Goal: Task Accomplishment & Management: Use online tool/utility

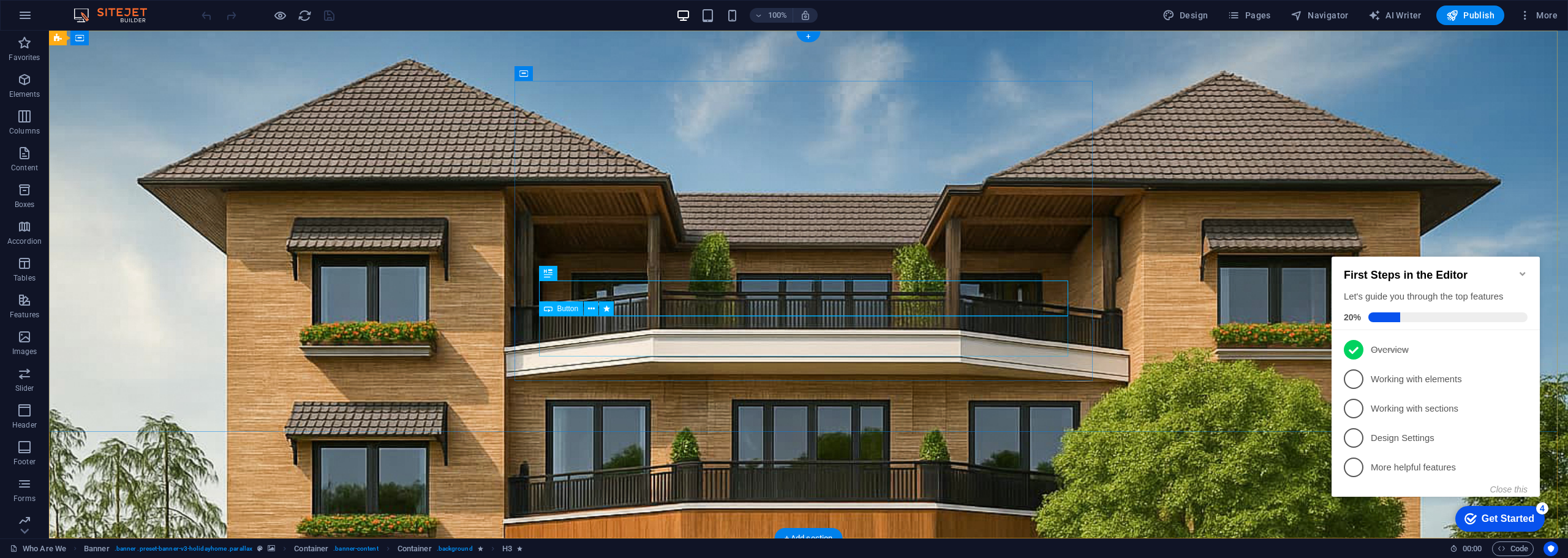
click at [560, 308] on span "Button" at bounding box center [568, 308] width 22 height 7
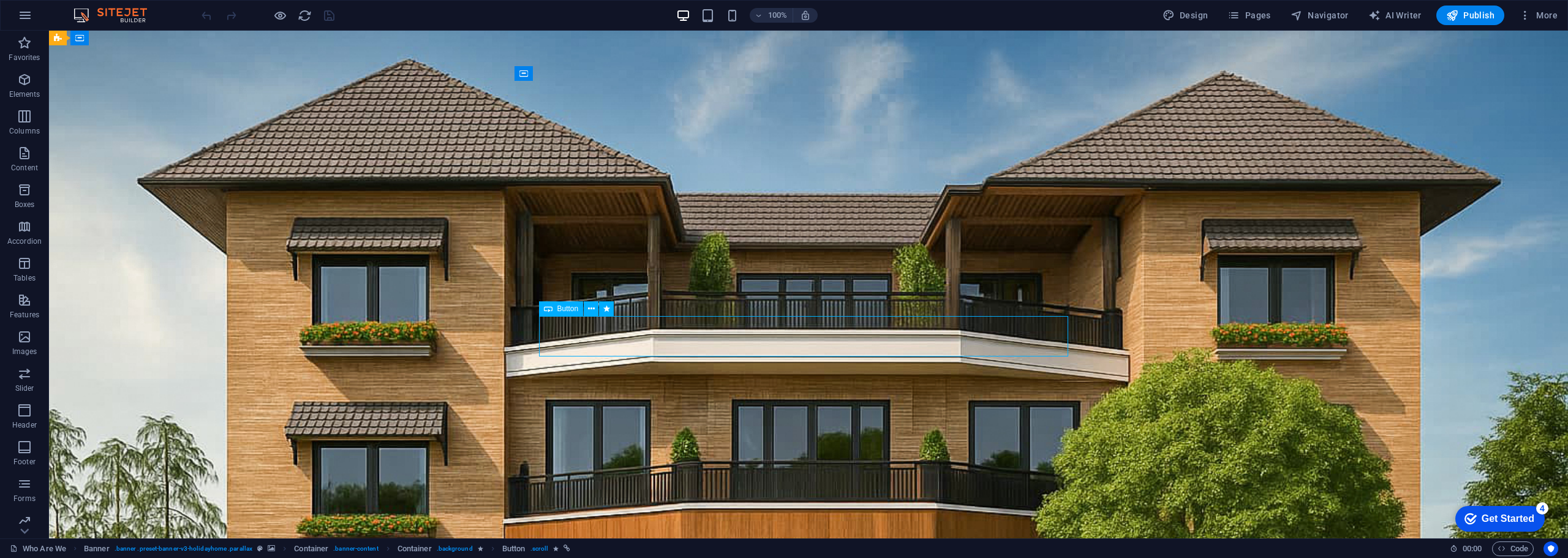
click at [561, 311] on span "Button" at bounding box center [568, 308] width 22 height 7
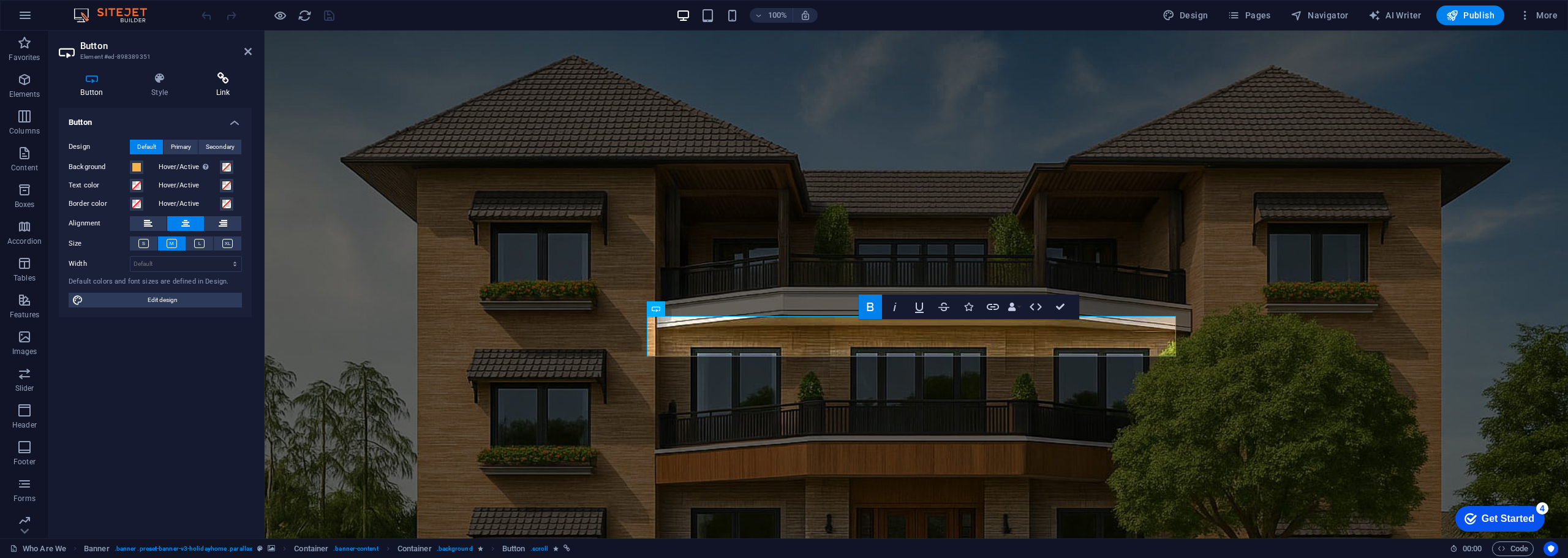
click at [227, 83] on icon at bounding box center [223, 78] width 57 height 12
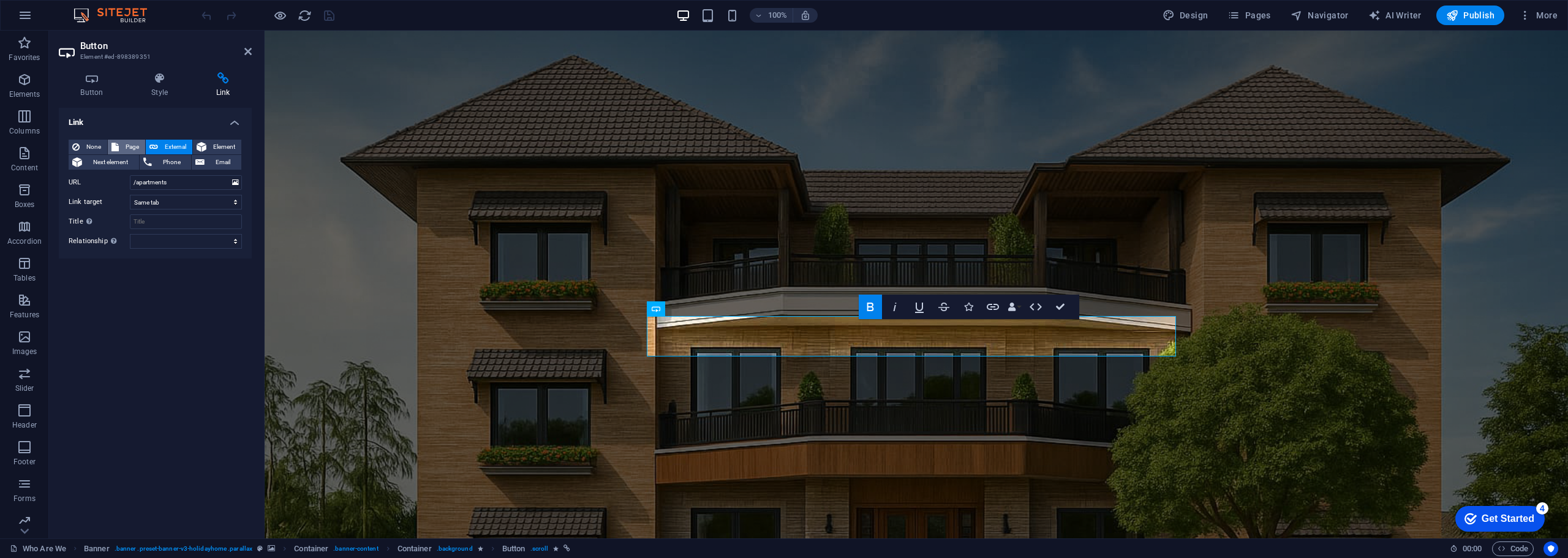
click at [128, 145] on span "Page" at bounding box center [132, 146] width 19 height 15
click at [236, 184] on select "Who Are We Rooms Amenities Activities Contact Us Legal Notice Privacy" at bounding box center [186, 182] width 112 height 15
select select "1"
click at [130, 175] on select "Who Are We Rooms Amenities Activities Contact Us Legal Notice Privacy" at bounding box center [186, 182] width 112 height 15
click at [335, 16] on icon "save" at bounding box center [329, 16] width 14 height 14
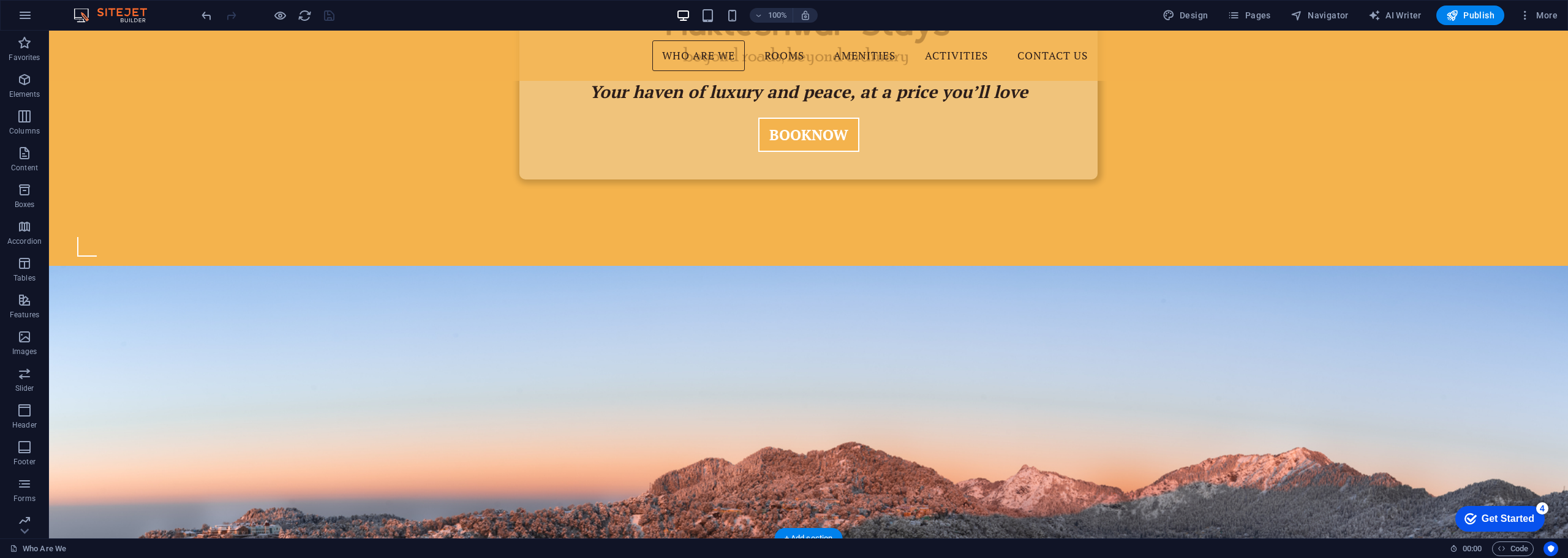
scroll to position [465, 0]
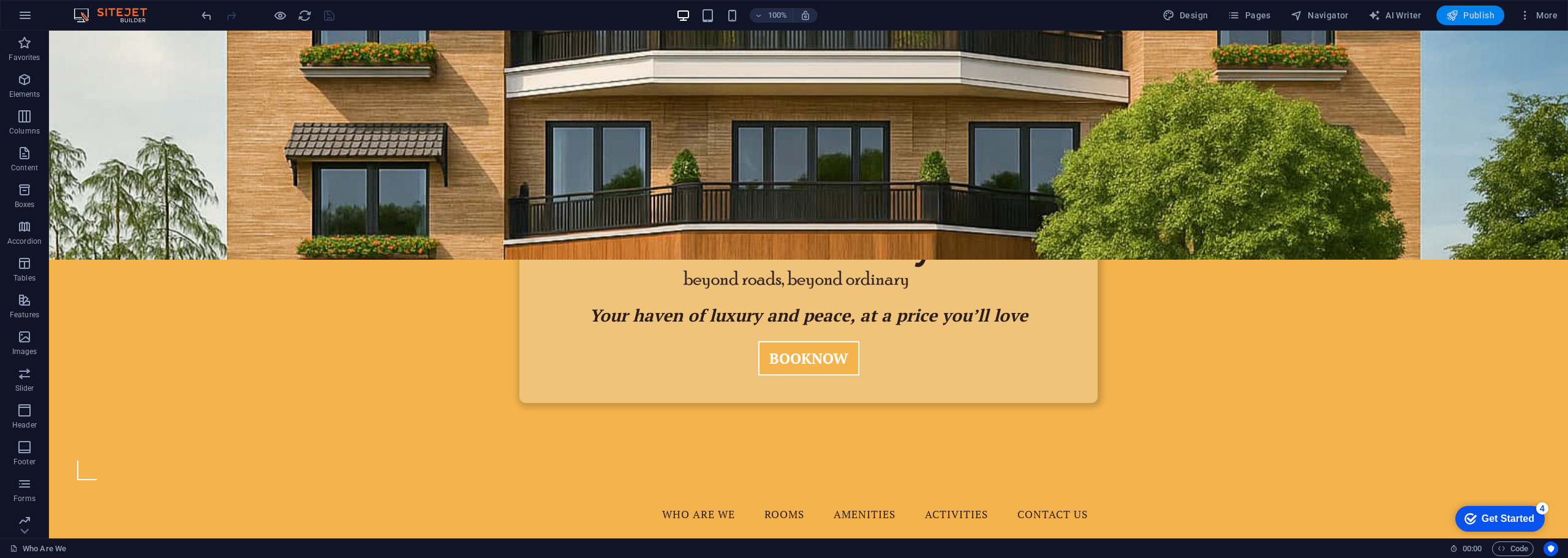
click at [1463, 12] on span "Publish" at bounding box center [1470, 16] width 48 height 12
